Goal: Task Accomplishment & Management: Use online tool/utility

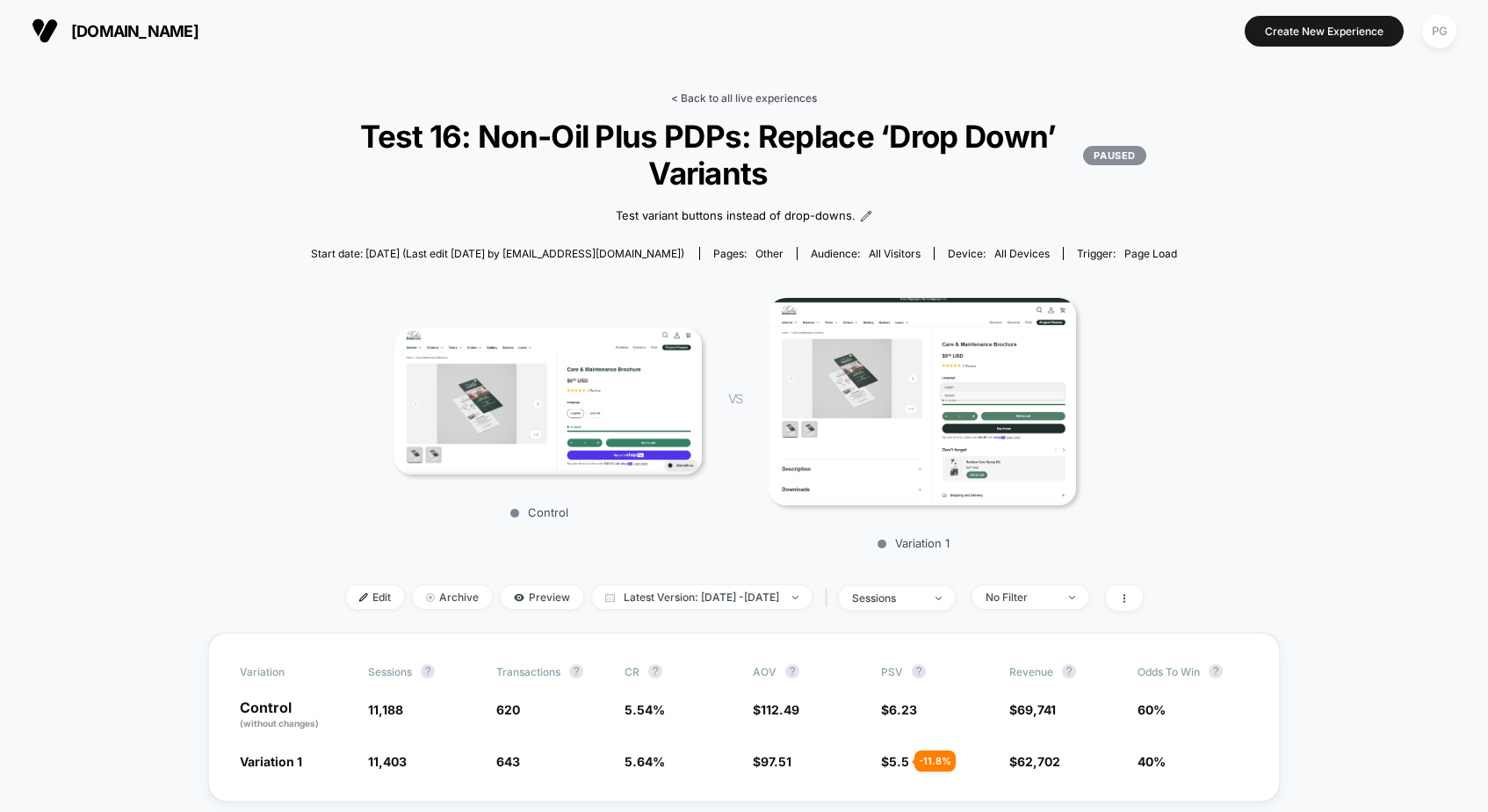
click at [737, 93] on link "< Back to all live experiences" at bounding box center [744, 97] width 146 height 13
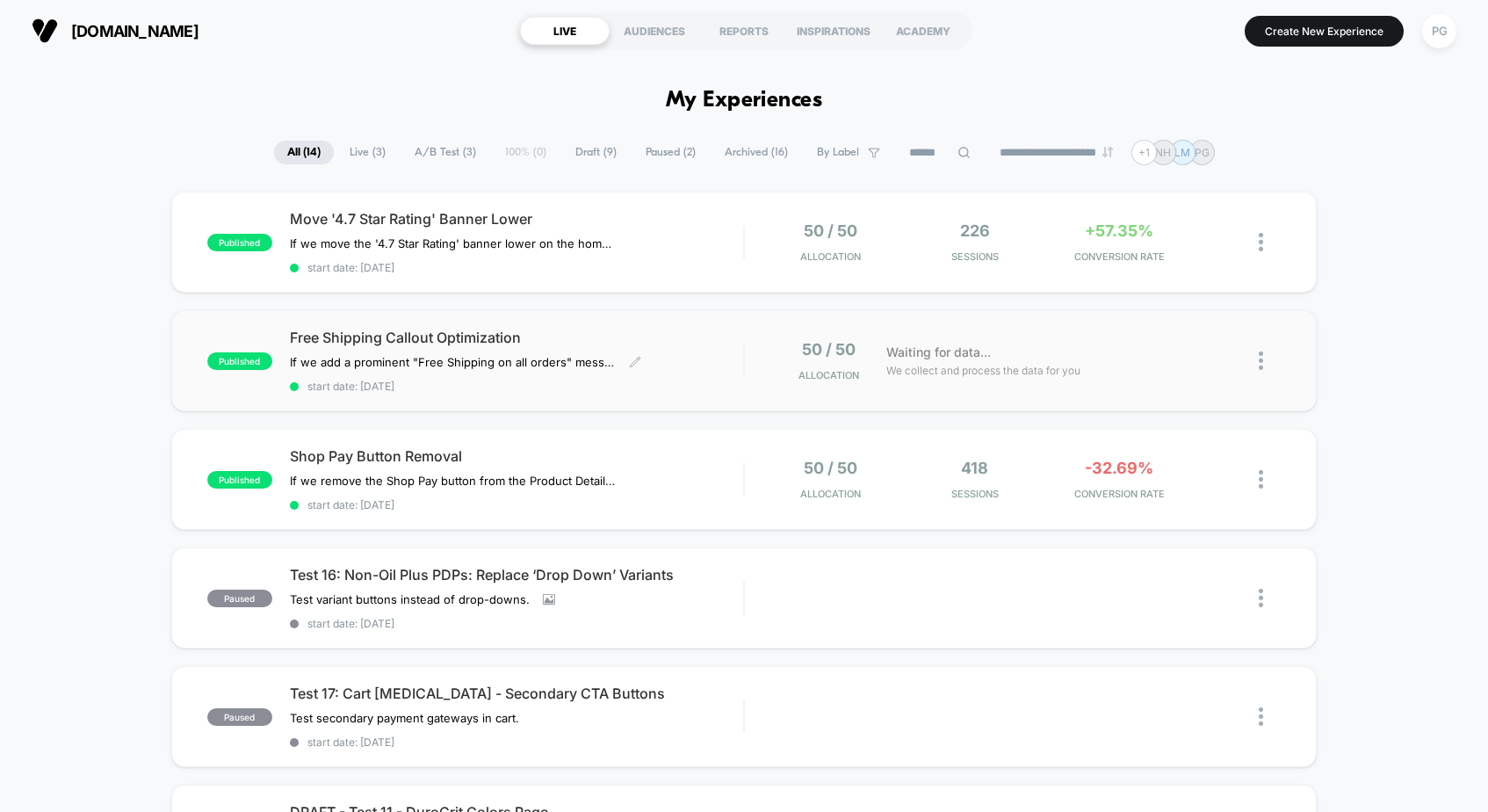
click at [391, 339] on span "Free Shipping Callout Optimization" at bounding box center [516, 338] width 453 height 18
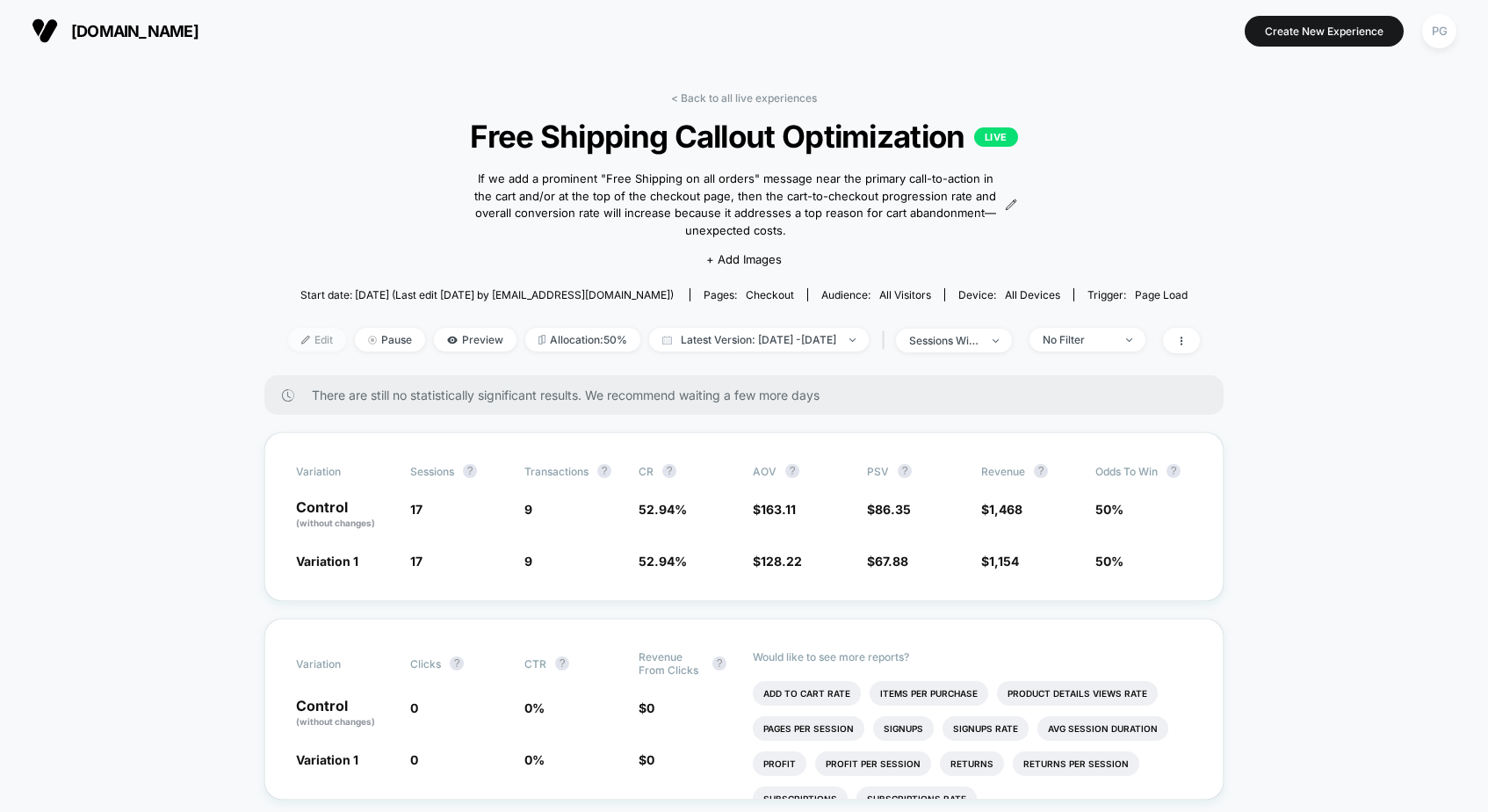
click at [288, 332] on span "Edit" at bounding box center [316, 339] width 58 height 23
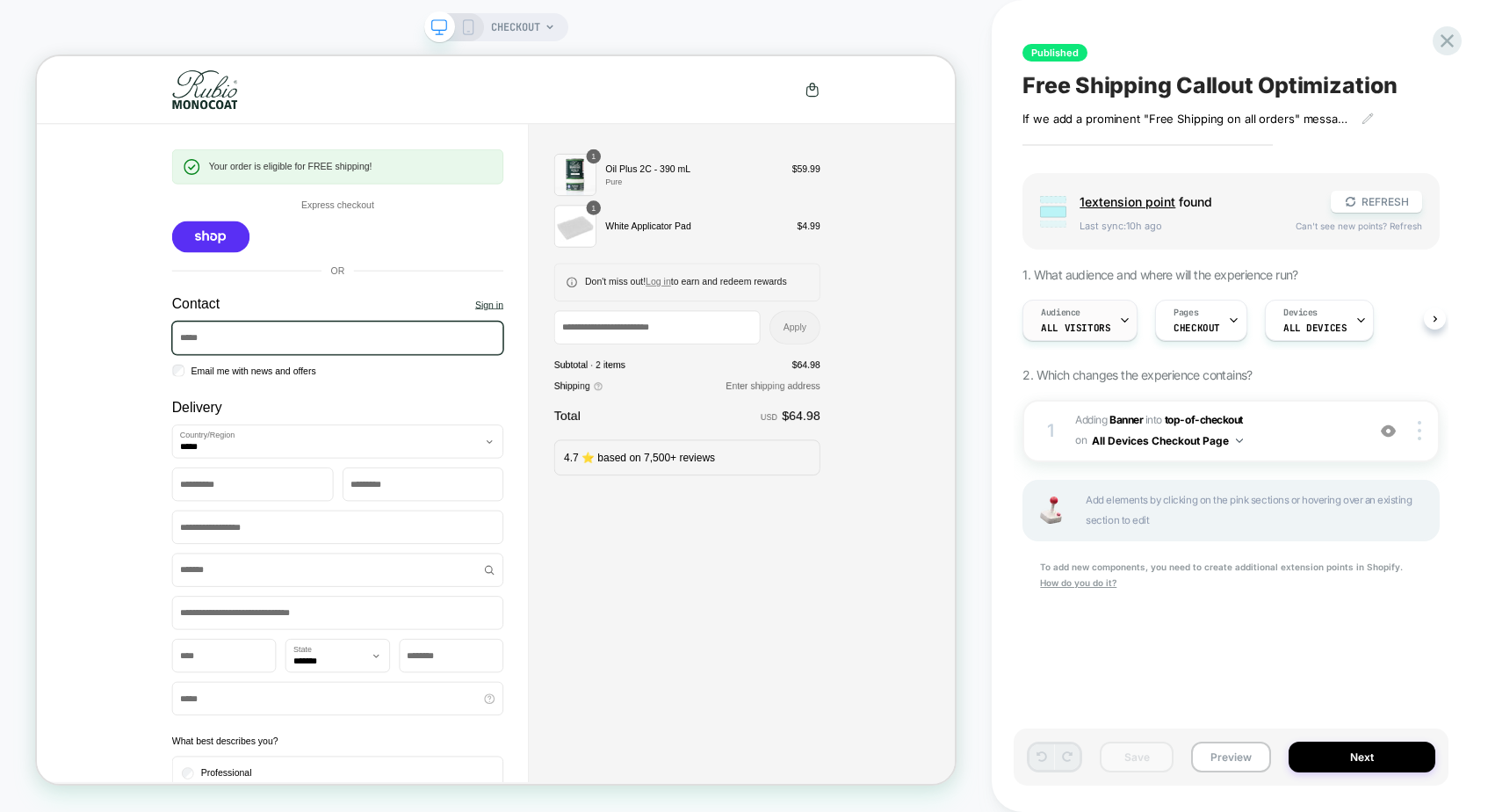
click at [1062, 313] on span "Audience" at bounding box center [1060, 312] width 39 height 13
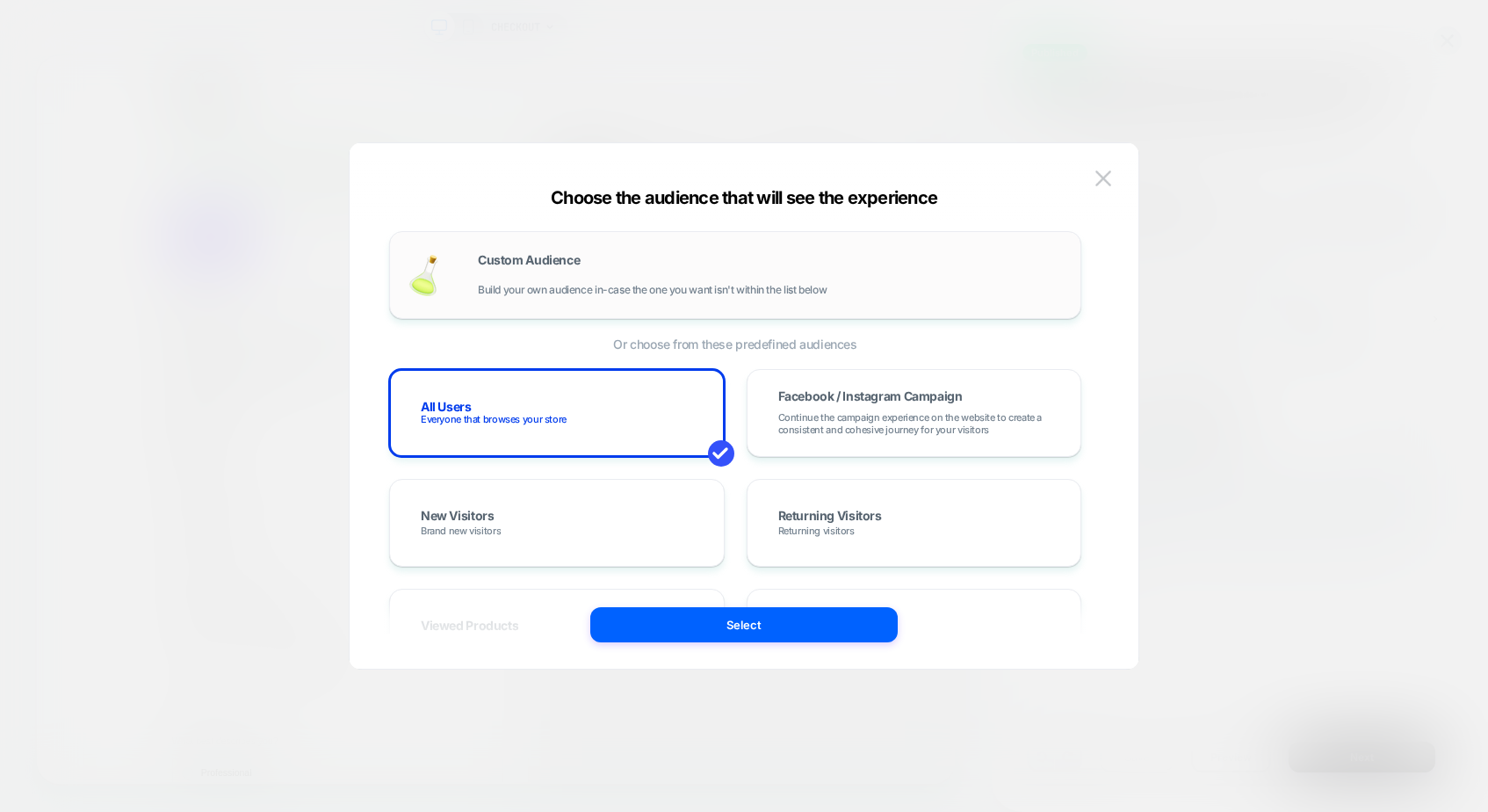
click at [701, 263] on div "Custom Audience Build your own audience in-case the one you want isn't within t…" at bounding box center [770, 274] width 585 height 42
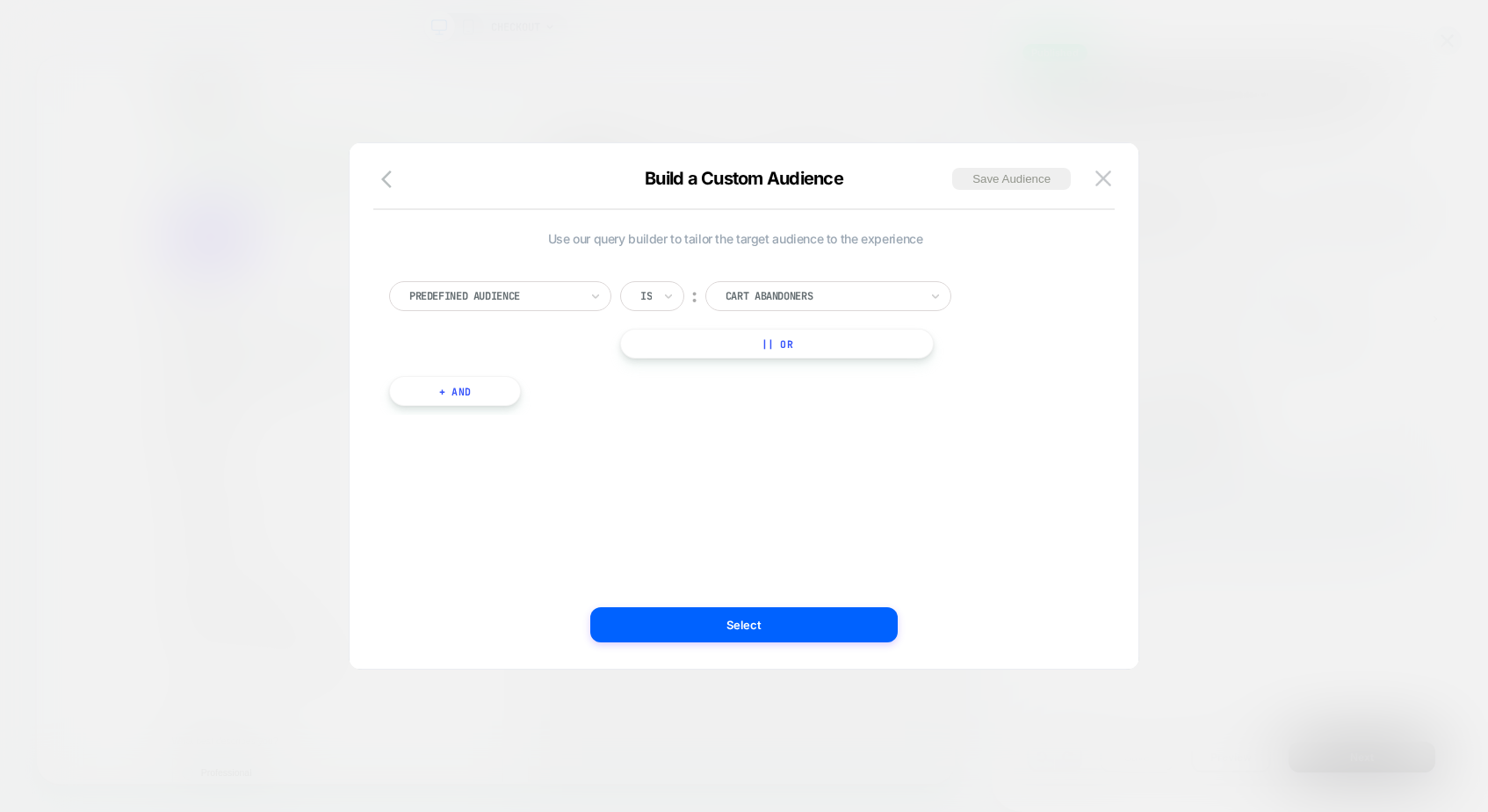
click at [549, 297] on div at bounding box center [493, 295] width 169 height 16
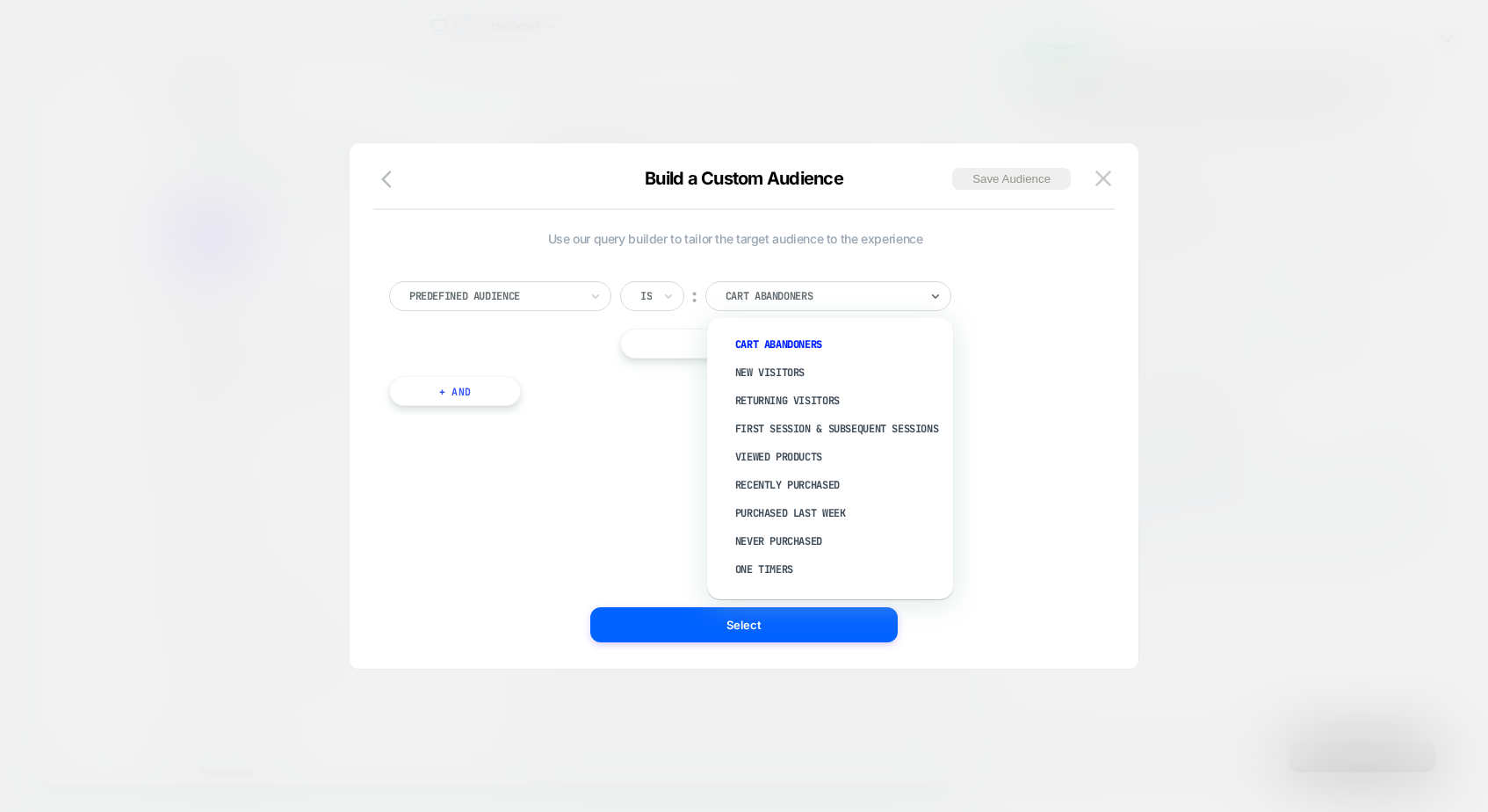
click at [753, 281] on div "Cart Abandoners" at bounding box center [828, 295] width 246 height 30
click at [488, 306] on div "Predefined Audience" at bounding box center [500, 295] width 222 height 30
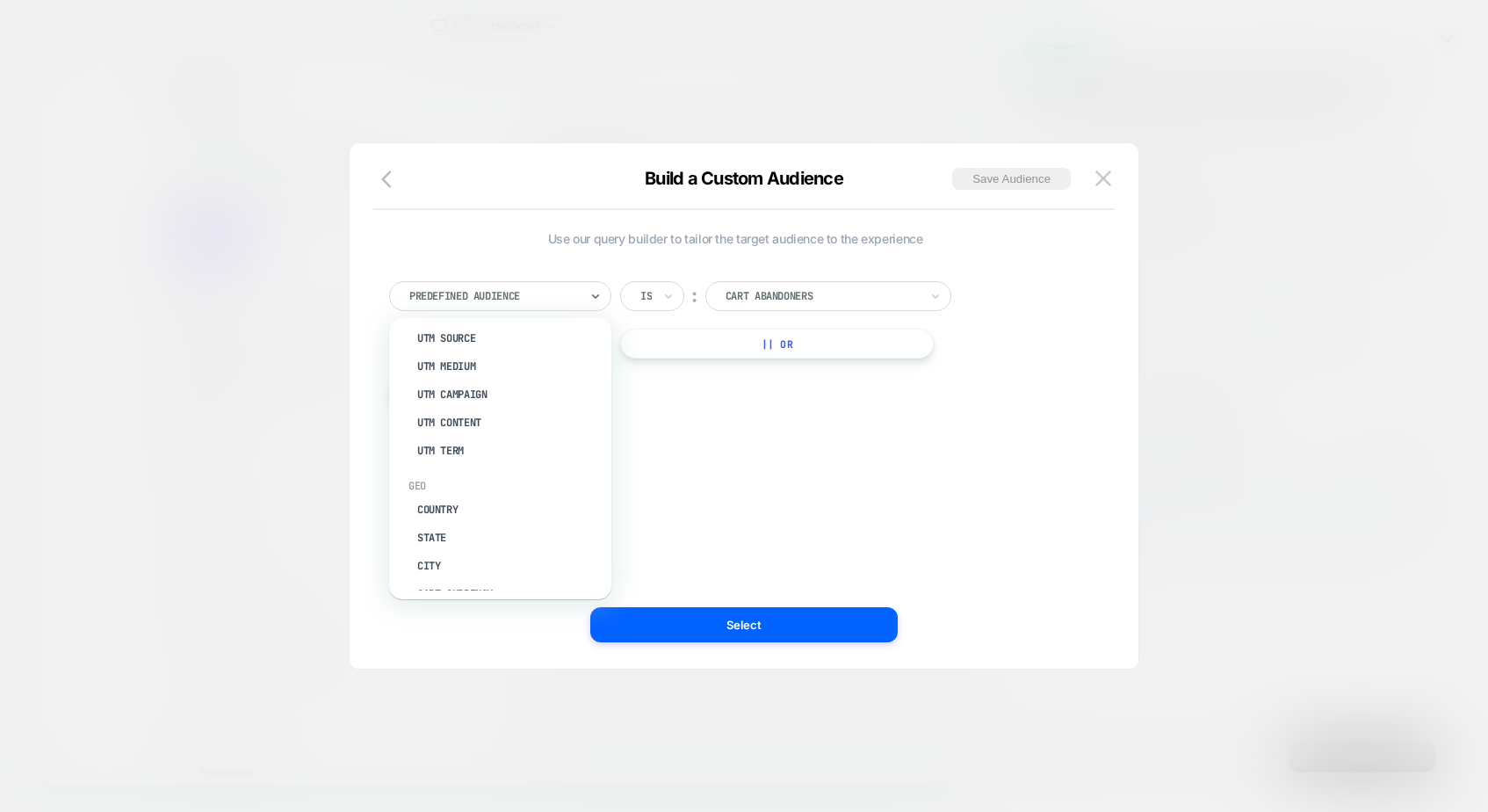
scroll to position [666, 0]
click at [446, 485] on div "Country" at bounding box center [509, 496] width 204 height 28
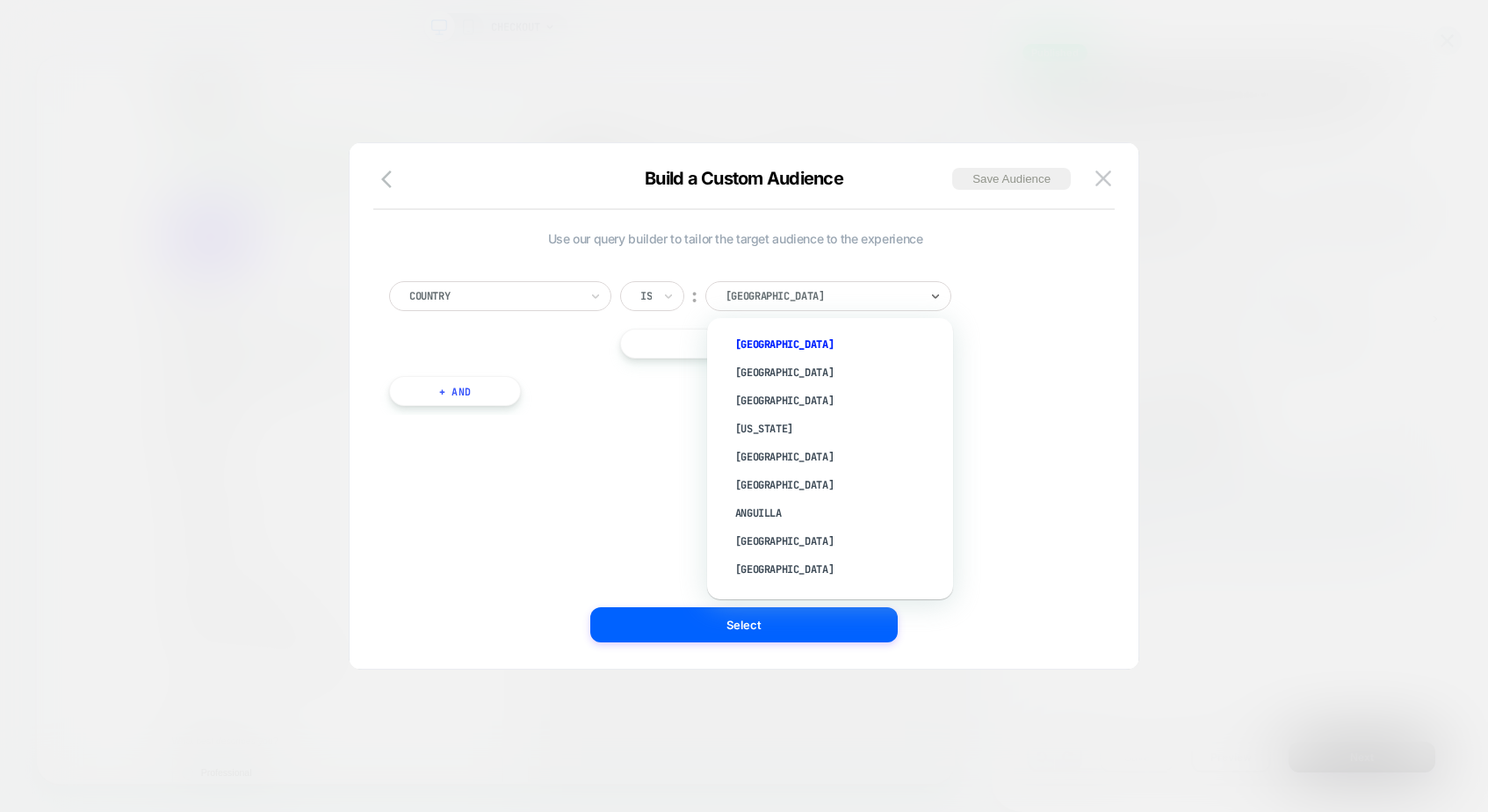
click at [821, 295] on div at bounding box center [823, 295] width 194 height 16
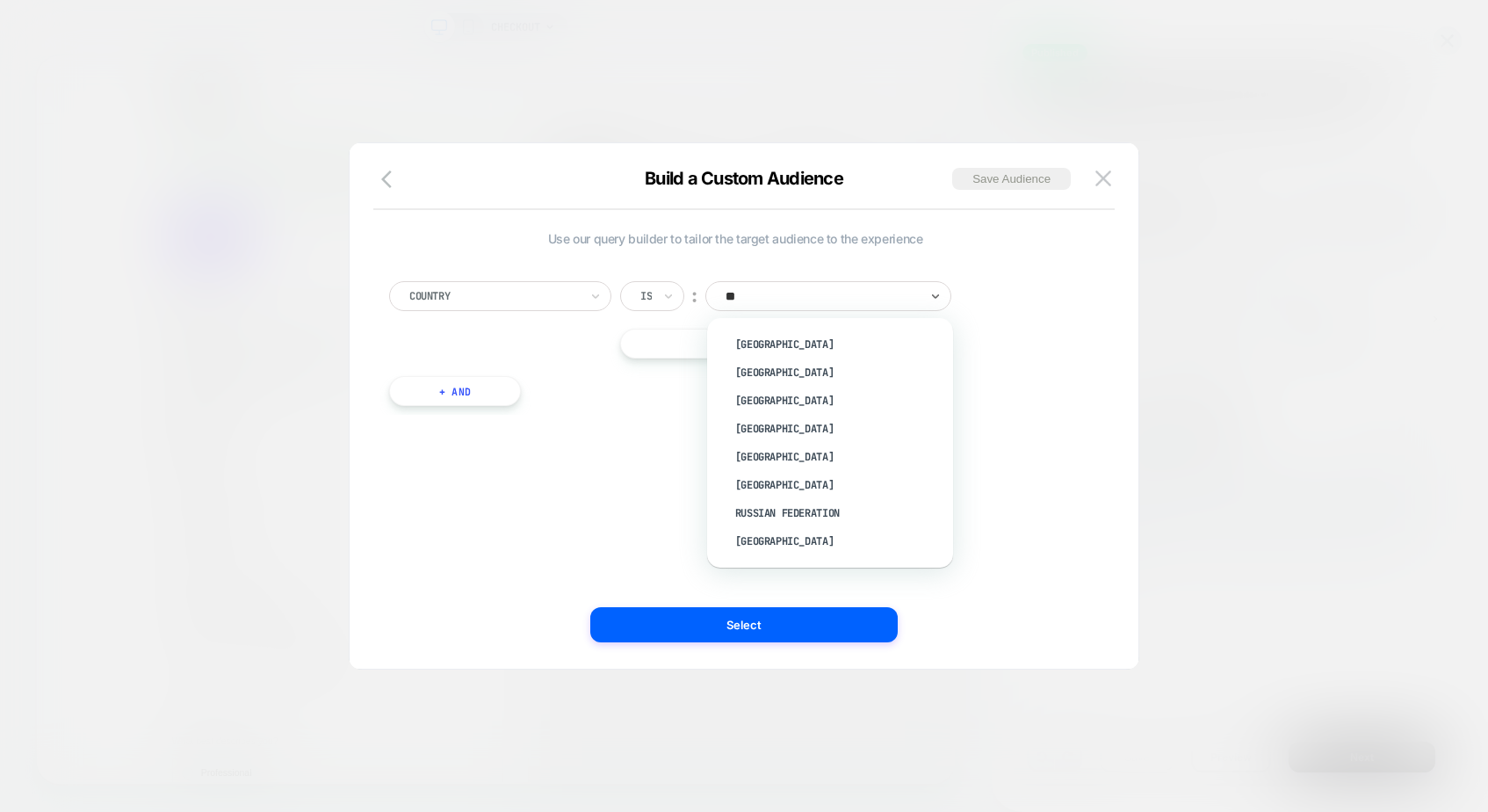
type input "***"
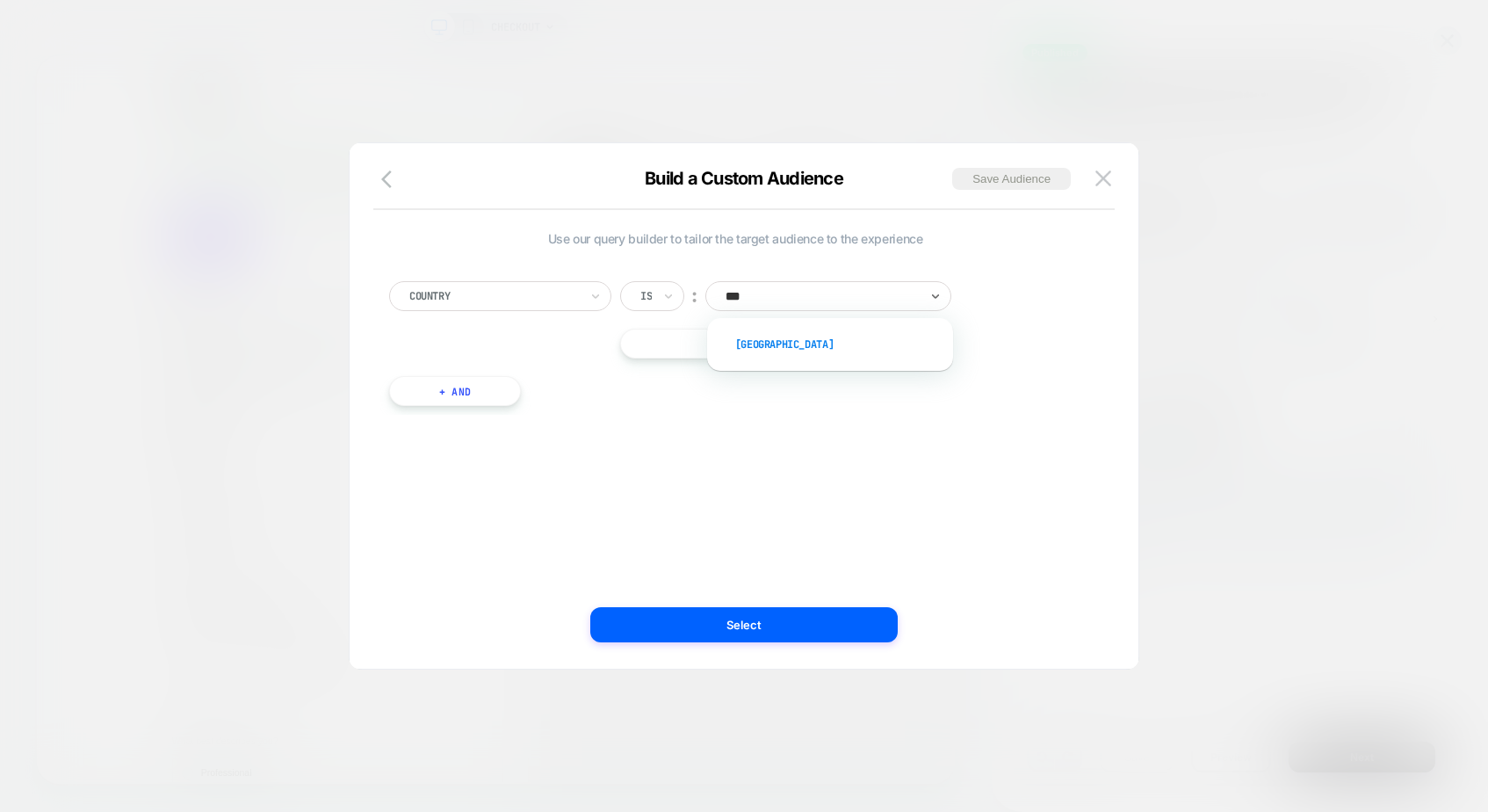
click at [785, 339] on div "USA" at bounding box center [838, 344] width 228 height 28
click at [451, 395] on button "+ And" at bounding box center [455, 390] width 132 height 30
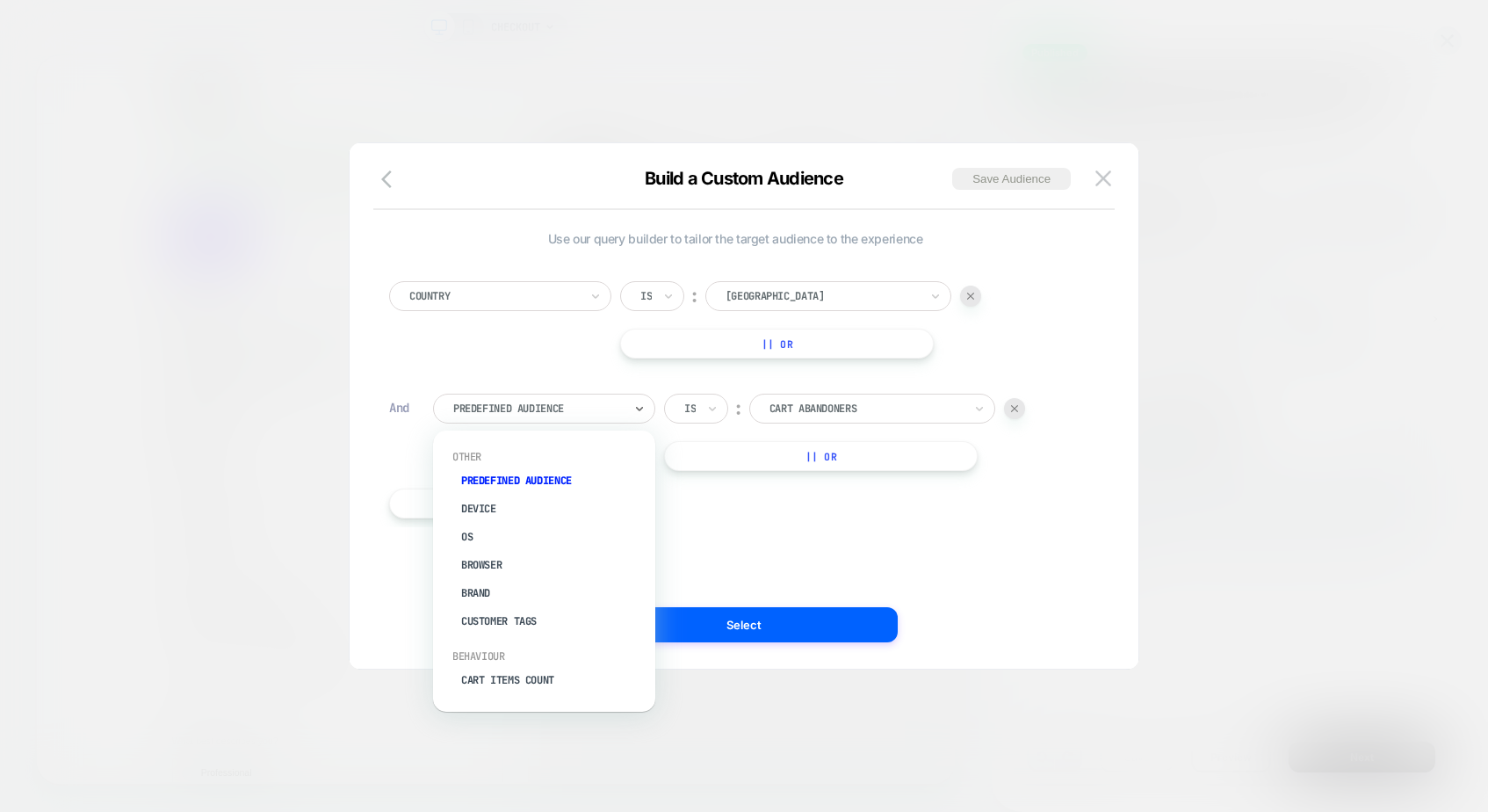
click at [544, 420] on div "Predefined Audience" at bounding box center [544, 408] width 222 height 30
click at [479, 622] on div "State" at bounding box center [553, 636] width 204 height 28
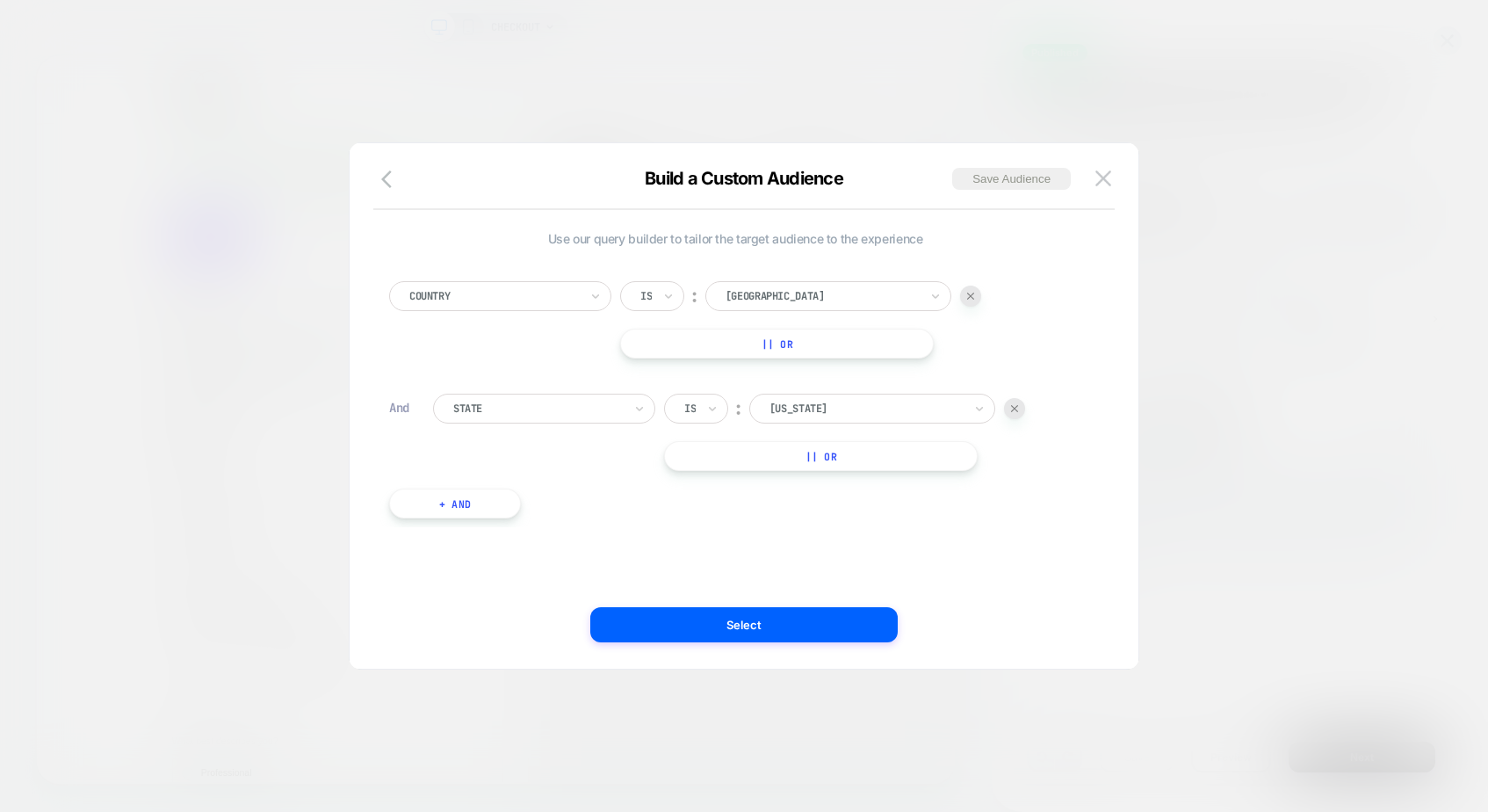
click at [703, 411] on div "Is" at bounding box center [697, 408] width 65 height 30
click at [725, 488] on div "Is not" at bounding box center [739, 484] width 114 height 28
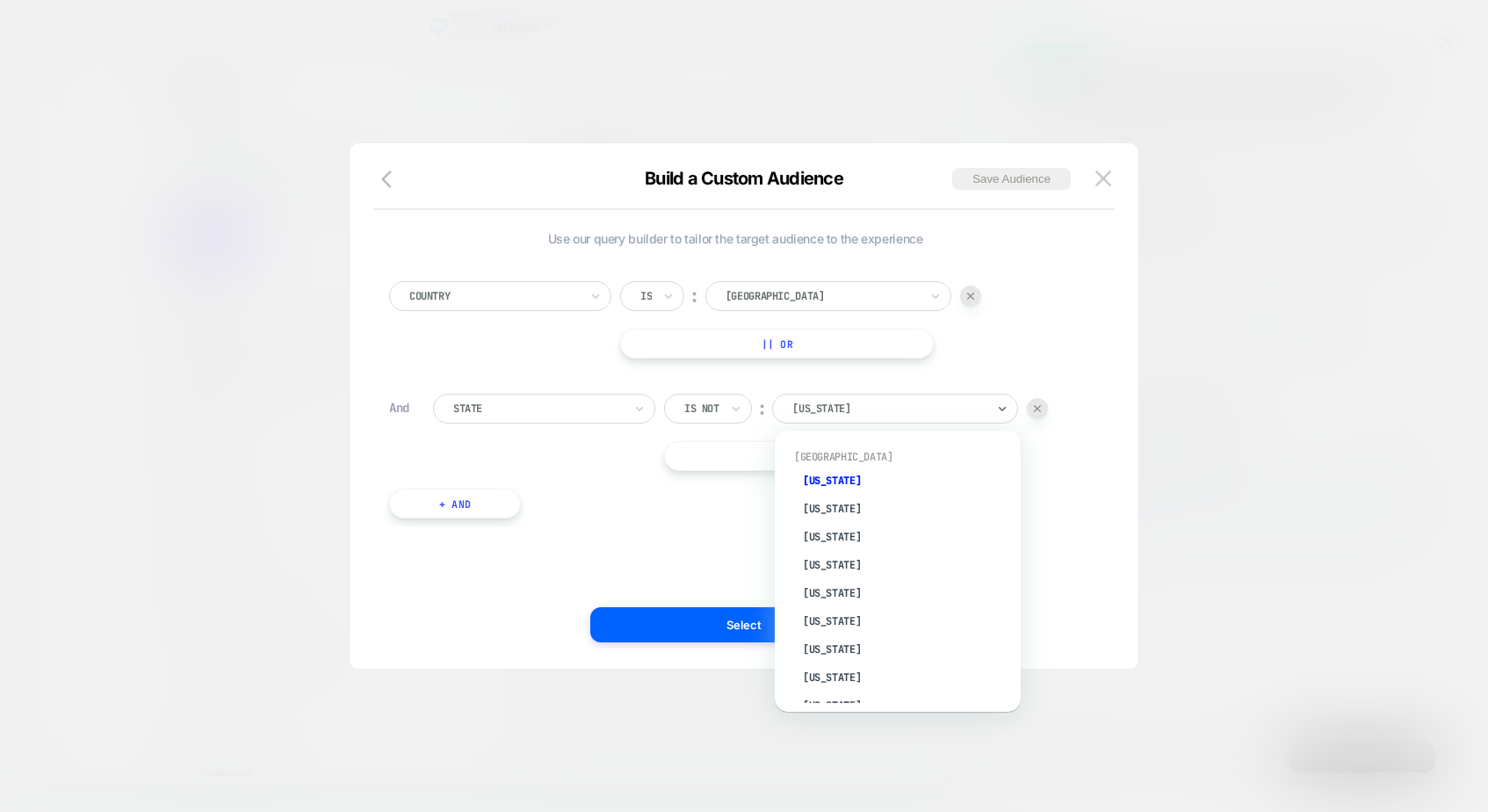
click at [835, 405] on div at bounding box center [889, 408] width 194 height 16
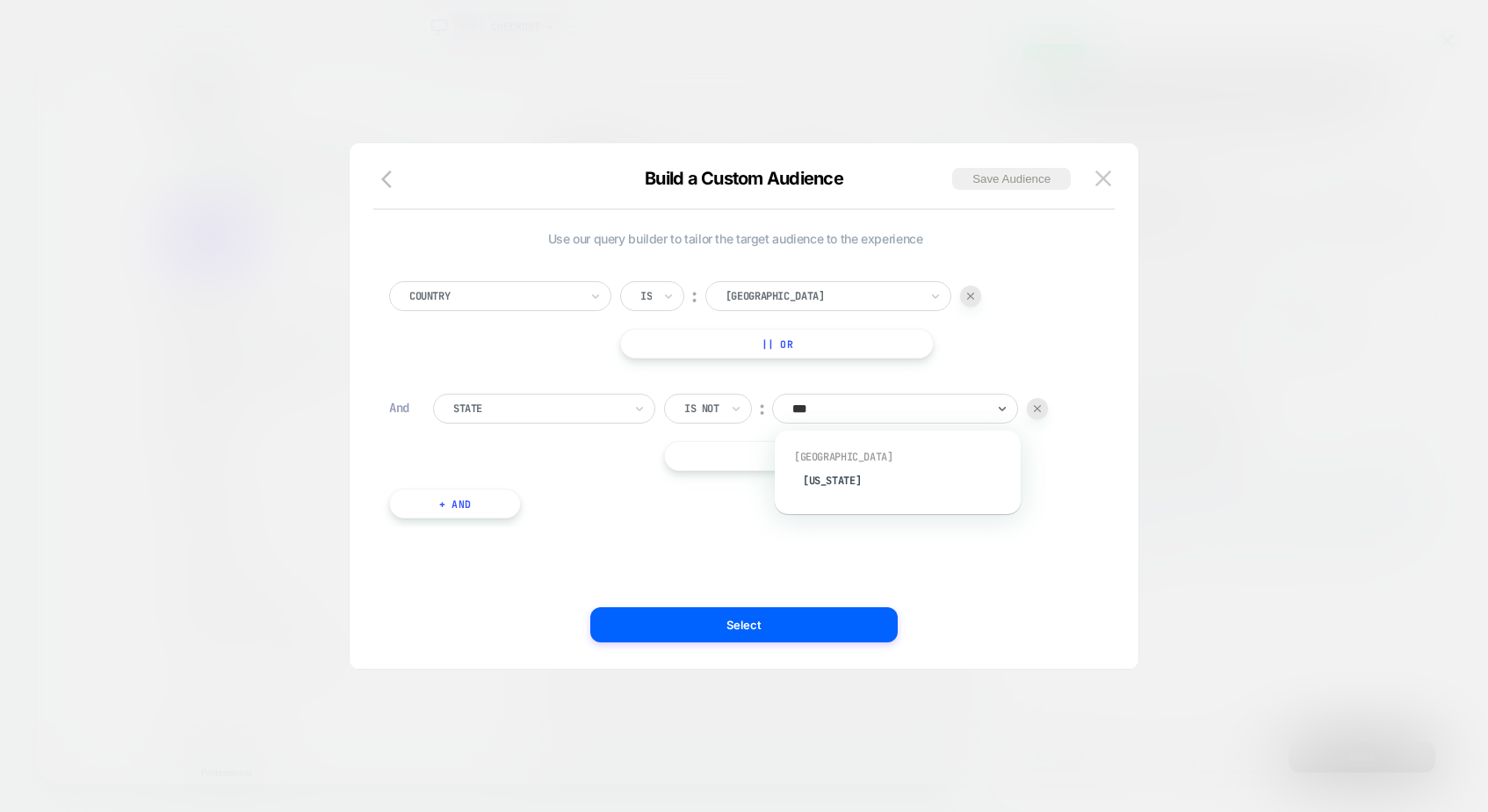
type input "****"
click at [845, 477] on div "Hawaii" at bounding box center [906, 480] width 228 height 28
click at [815, 460] on button "|| Or" at bounding box center [832, 456] width 335 height 30
click at [698, 453] on div "Is" at bounding box center [690, 456] width 15 height 20
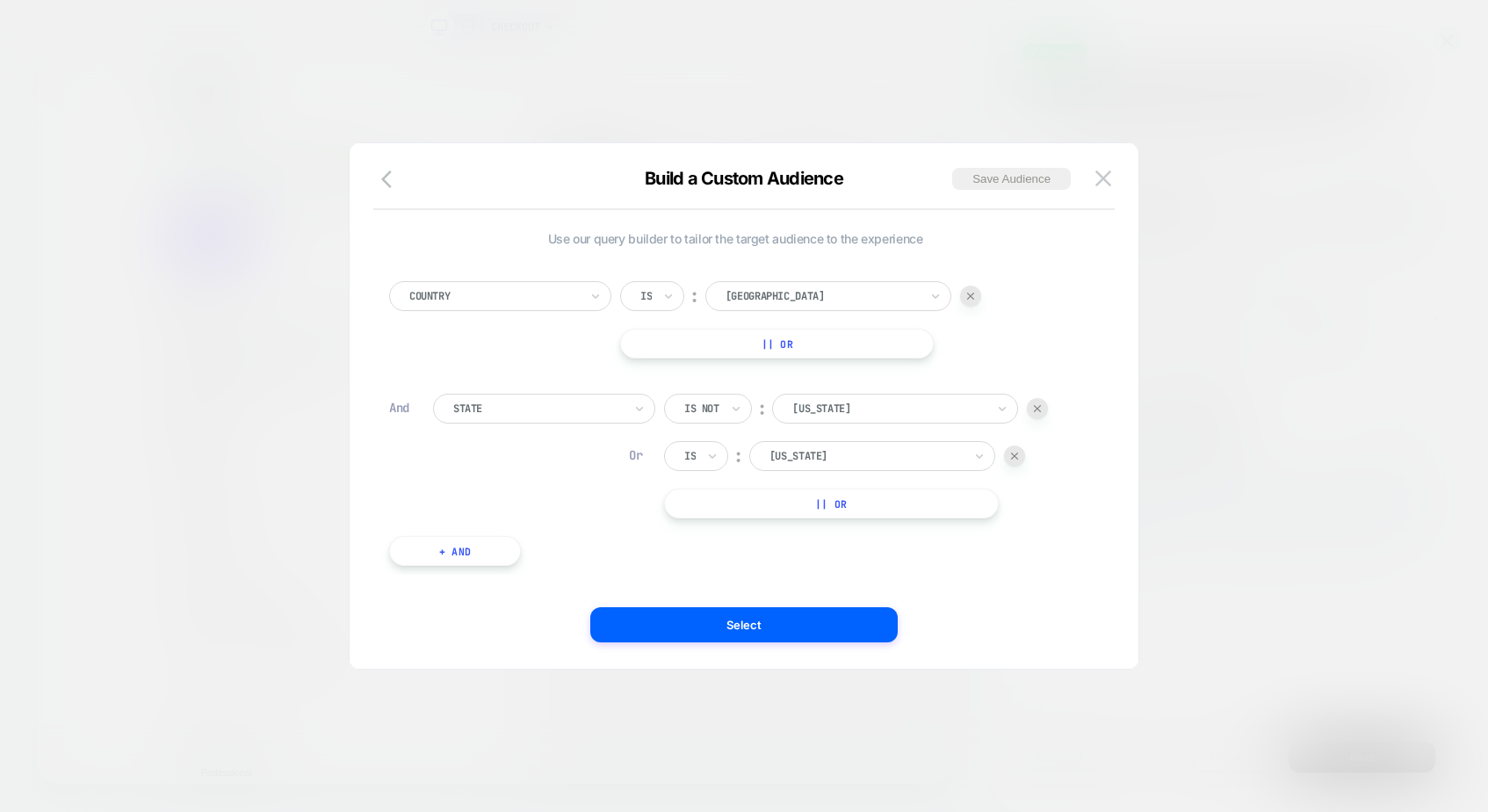
click at [1014, 457] on img at bounding box center [1014, 455] width 7 height 7
click at [452, 498] on button "+ And" at bounding box center [455, 503] width 132 height 30
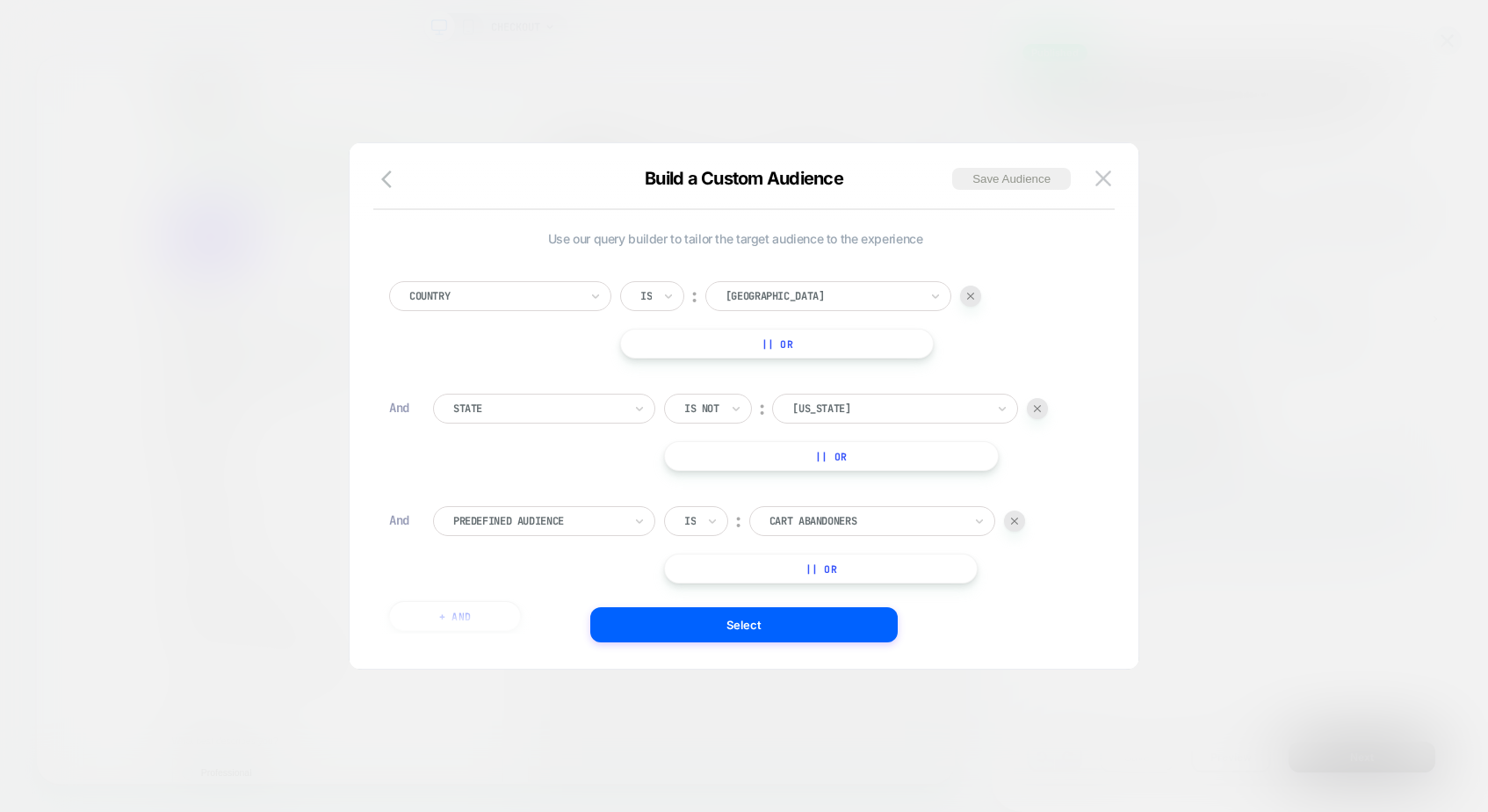
click at [583, 522] on div at bounding box center [537, 520] width 169 height 16
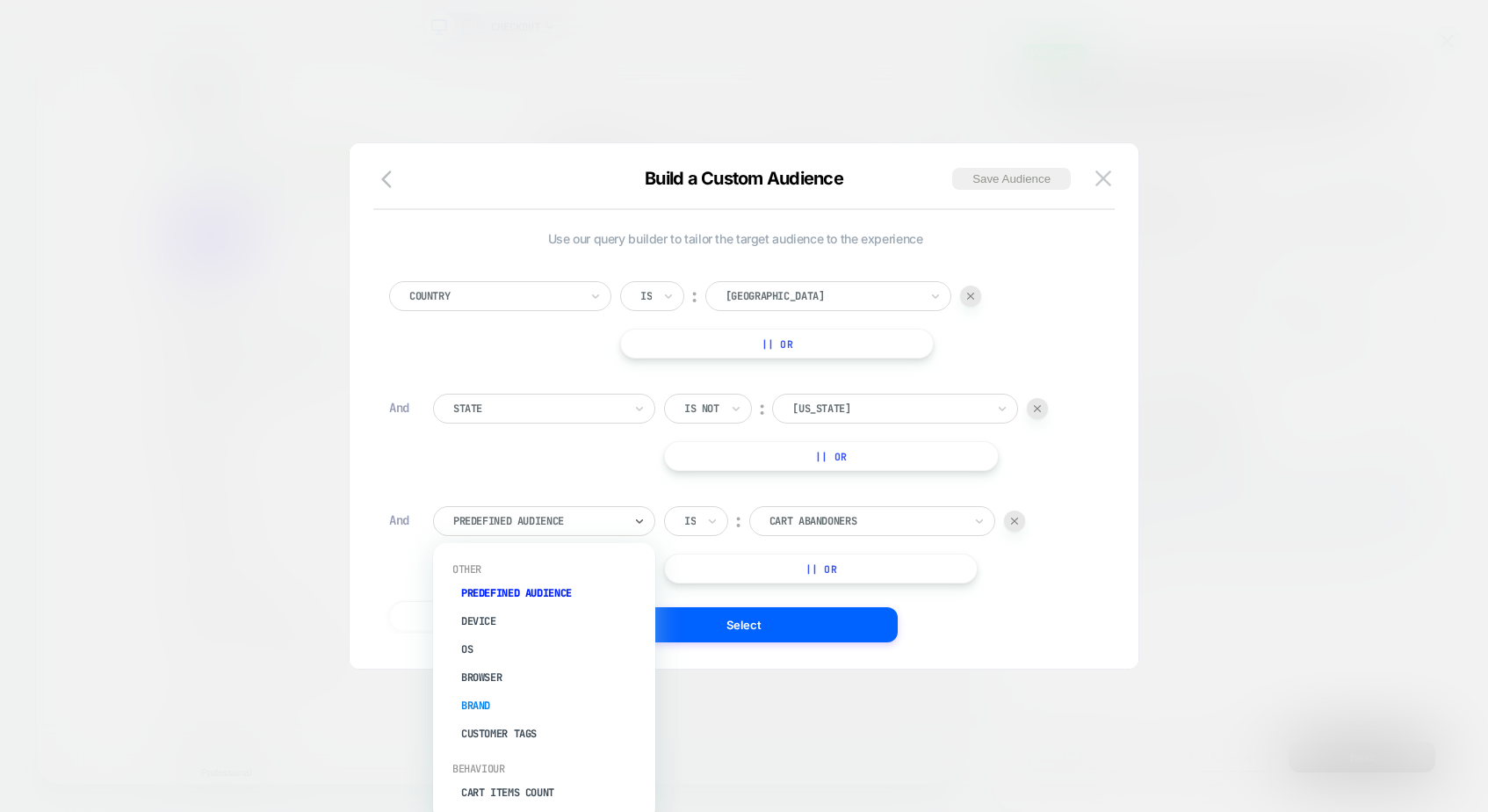
scroll to position [668, 0]
click at [513, 735] on div "State" at bounding box center [553, 747] width 204 height 28
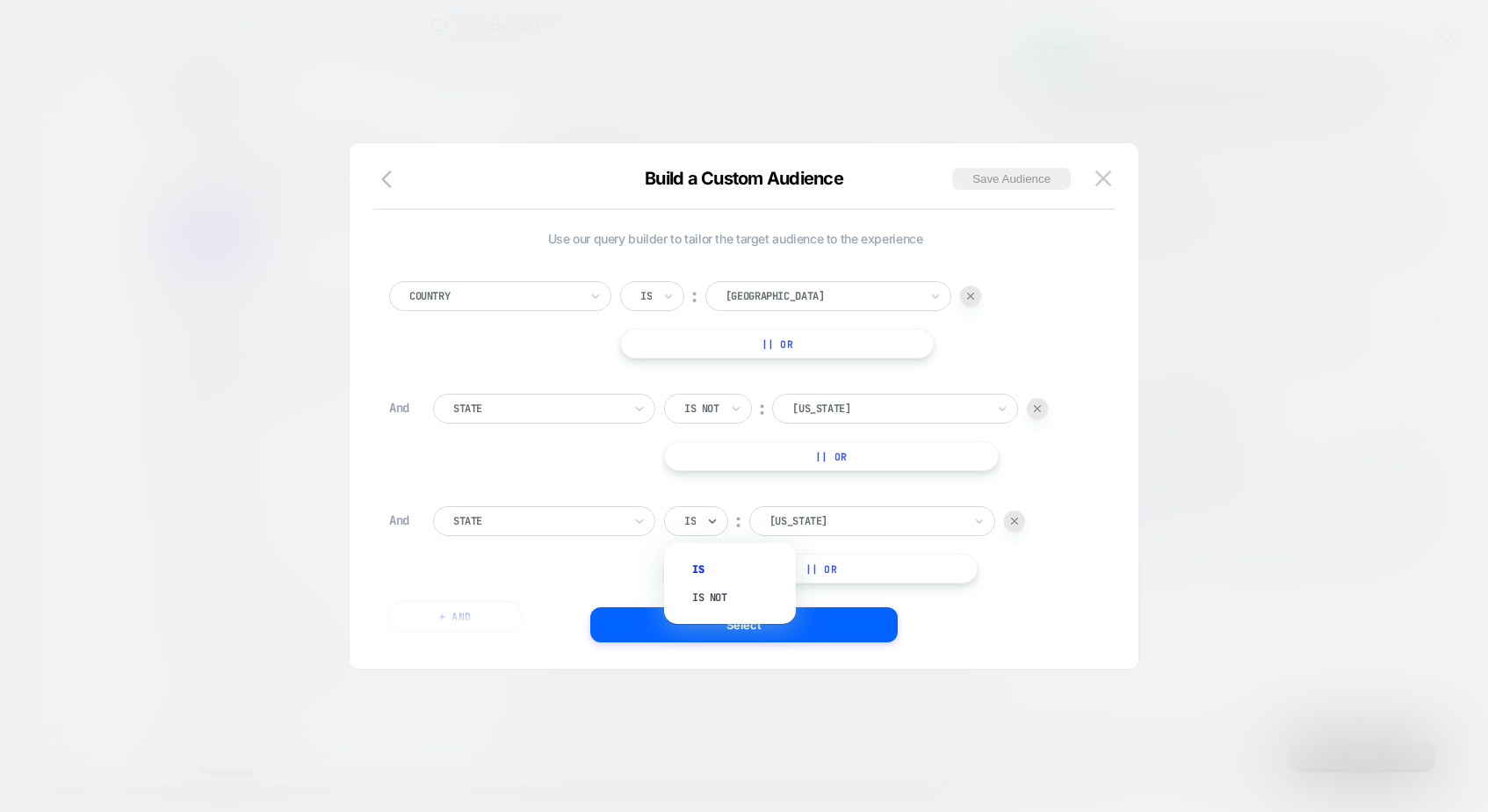
click at [699, 526] on div "Is" at bounding box center [697, 520] width 65 height 30
click at [717, 589] on div "Is not" at bounding box center [739, 597] width 114 height 28
click at [843, 516] on div at bounding box center [889, 520] width 194 height 16
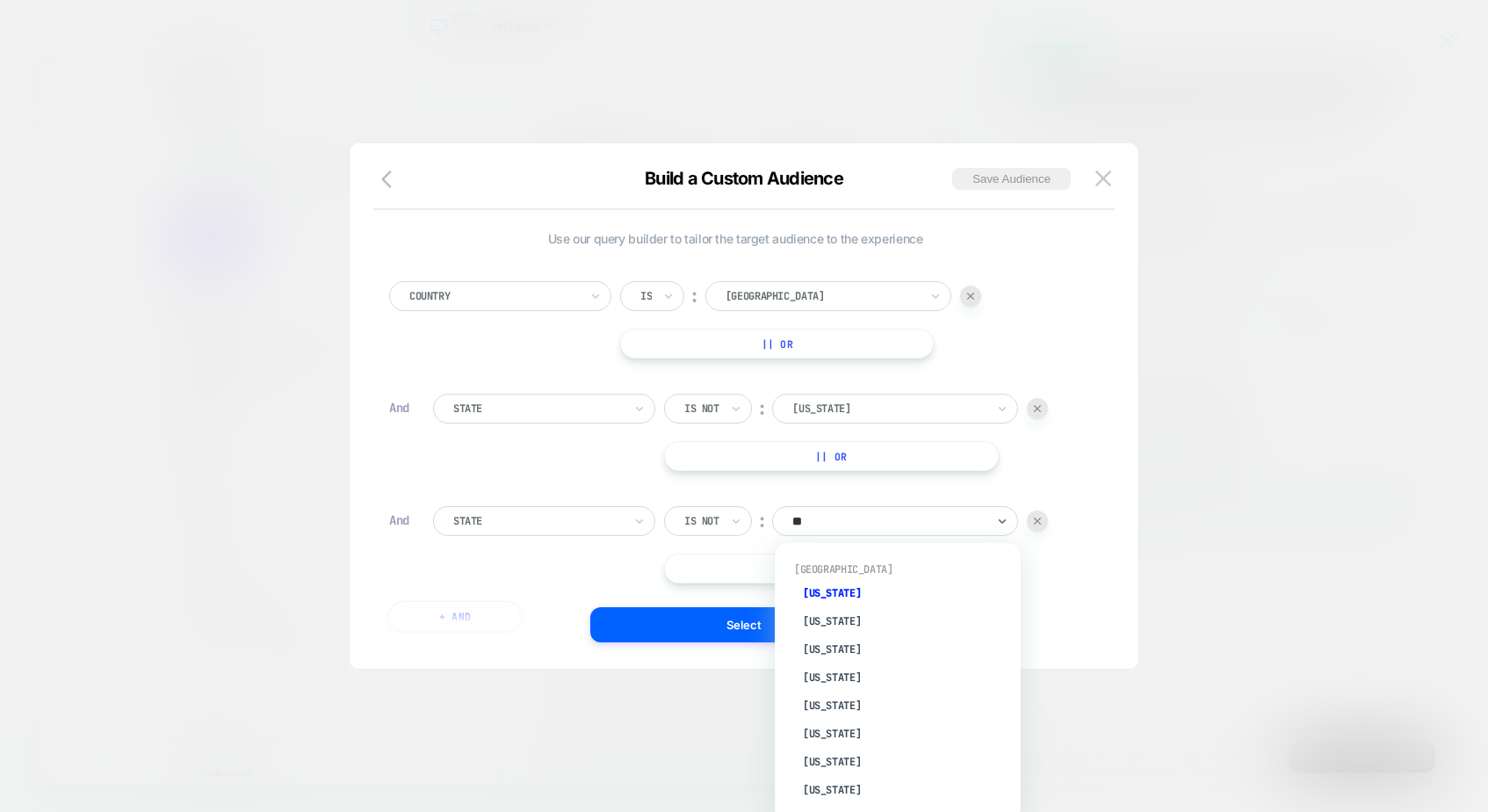
type input "***"
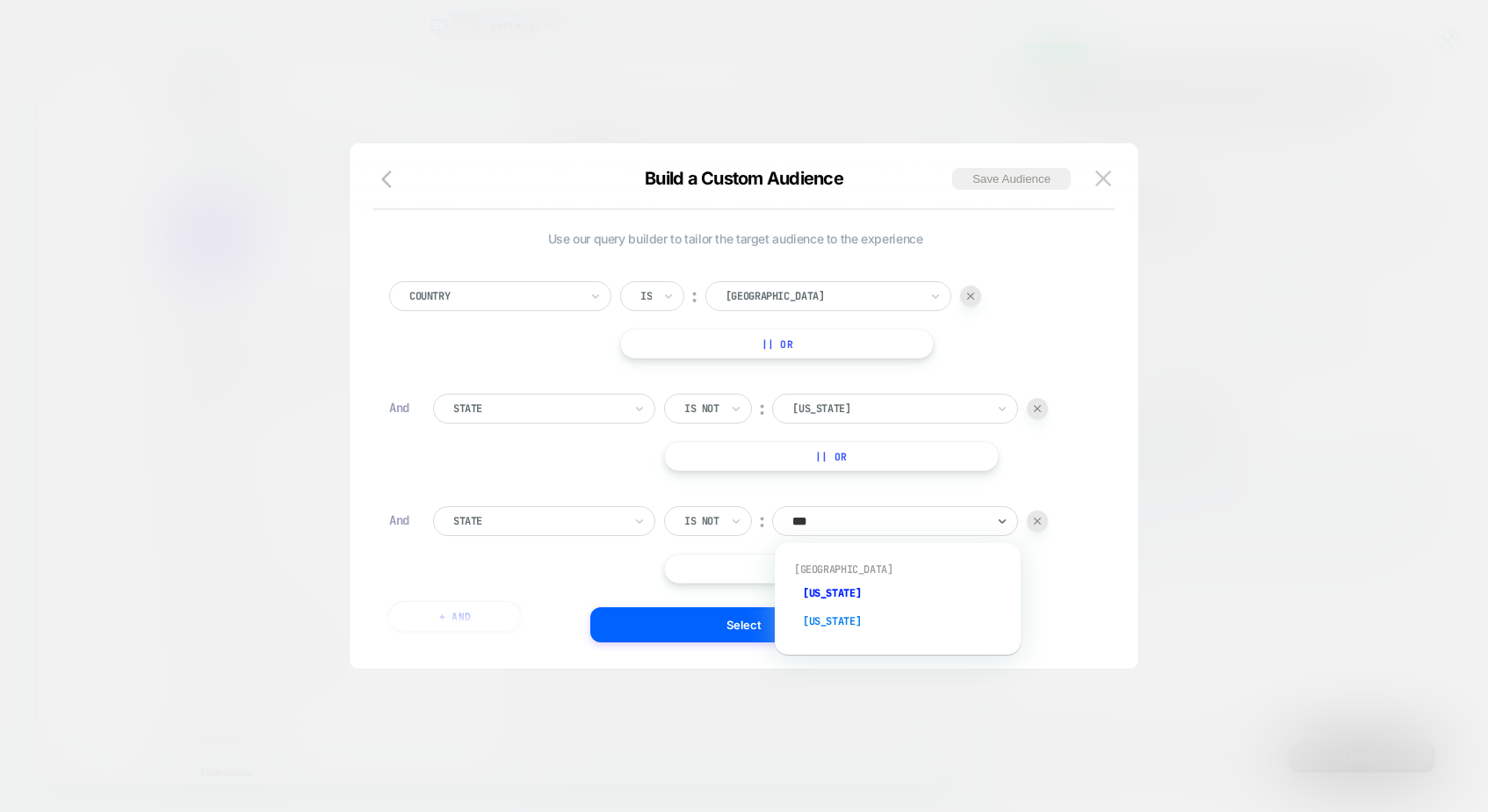
click at [837, 628] on div "Alaska" at bounding box center [906, 620] width 228 height 28
click at [1106, 635] on div "Select" at bounding box center [744, 624] width 789 height 35
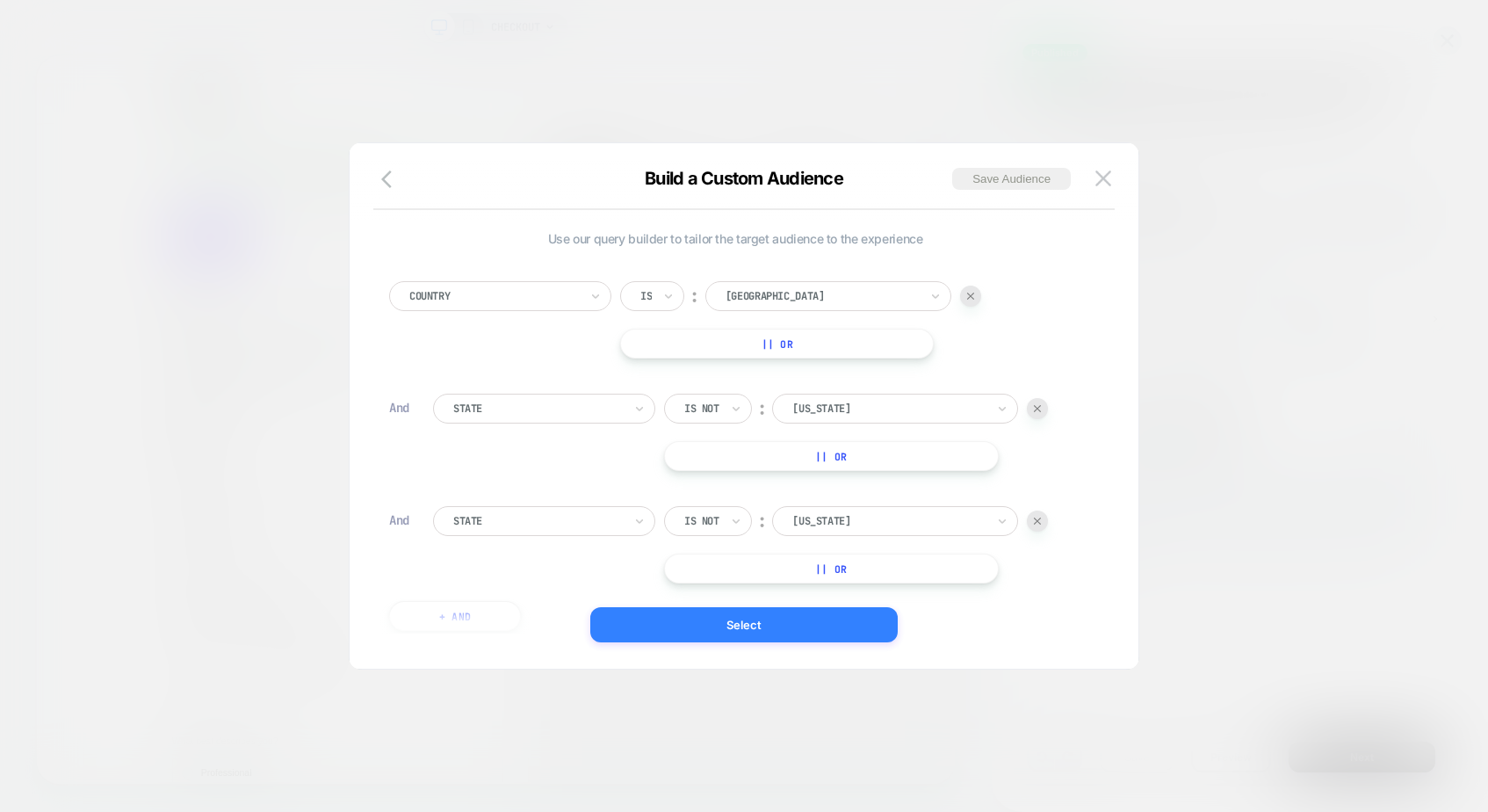
click at [812, 625] on button "Select" at bounding box center [744, 624] width 307 height 35
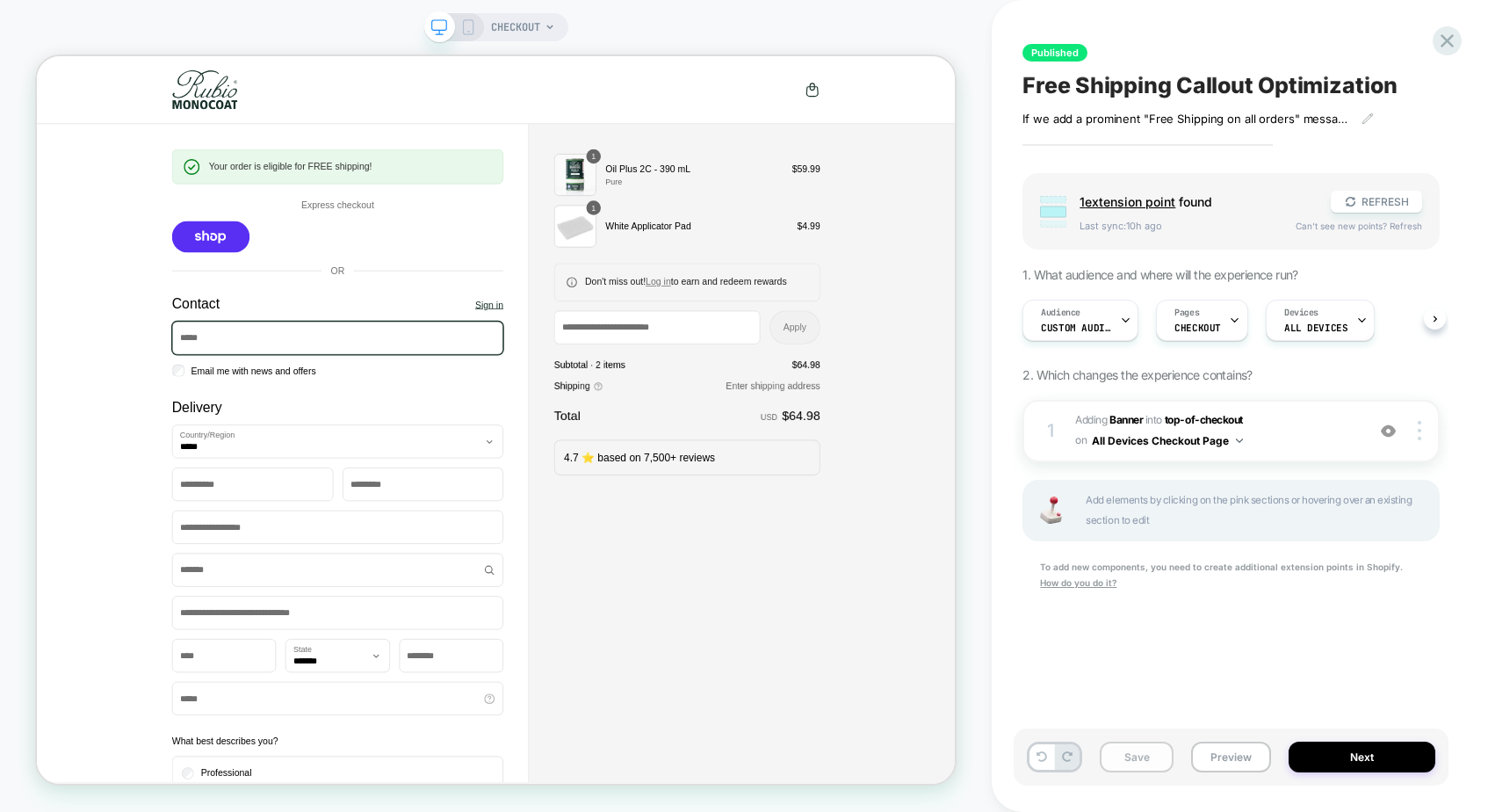
click at [1139, 755] on button "Save" at bounding box center [1136, 756] width 73 height 30
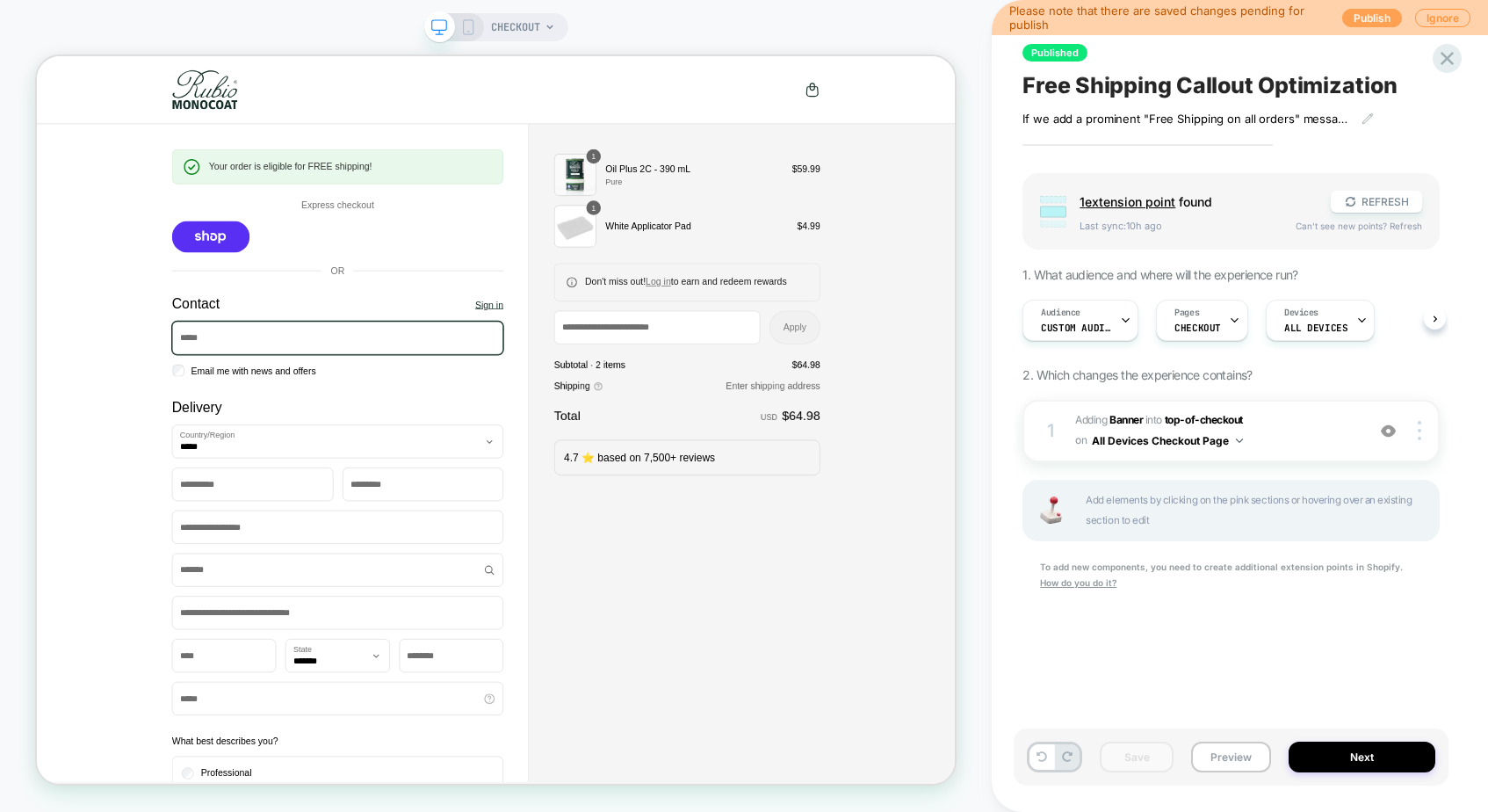
click at [1368, 14] on button "Publish" at bounding box center [1372, 18] width 60 height 19
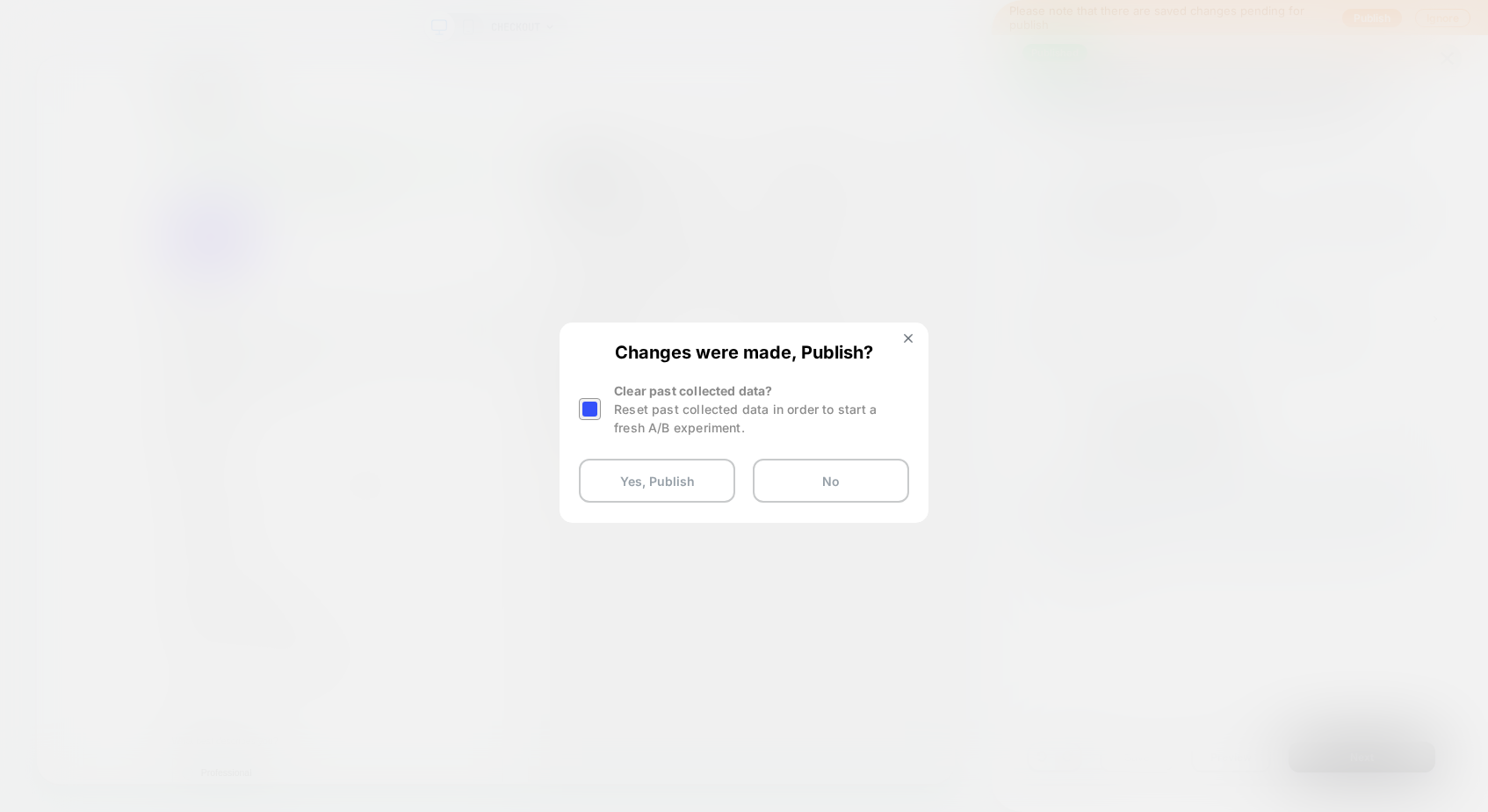
click at [589, 413] on div at bounding box center [590, 409] width 22 height 22
click at [631, 487] on button "Yes, Publish" at bounding box center [657, 480] width 157 height 44
